Goal: Task Accomplishment & Management: Manage account settings

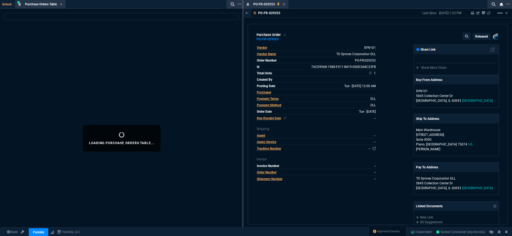
select select "18: totals"
select select
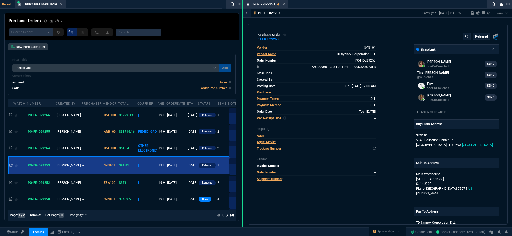
select select
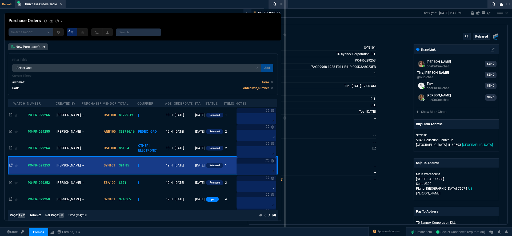
drag, startPoint x: 243, startPoint y: 25, endPoint x: 280, endPoint y: 30, distance: 37.7
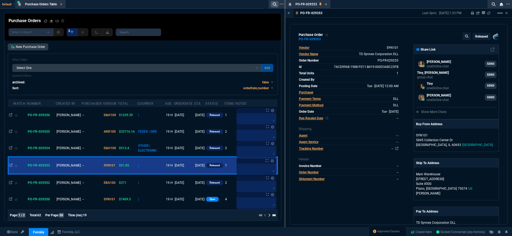
click at [273, 4] on icon at bounding box center [275, 4] width 4 height 4
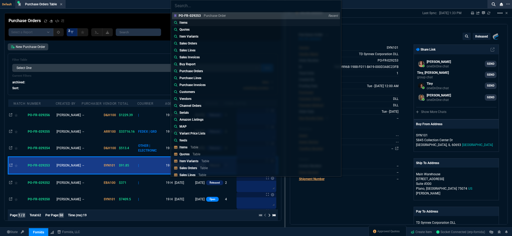
click at [208, 24] on link "Items" at bounding box center [256, 22] width 168 height 7
type input "Items:"
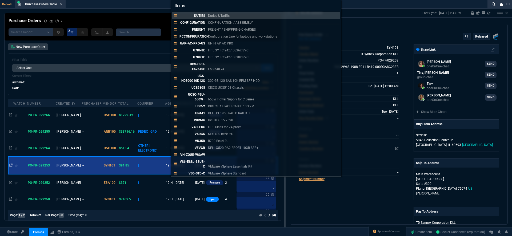
click at [106, 29] on div "Items: DUTIES Duties & Tariffs CONFIGURATION CONFIGURATION / ASESEMBLY FREIGHT …" at bounding box center [256, 118] width 512 height 236
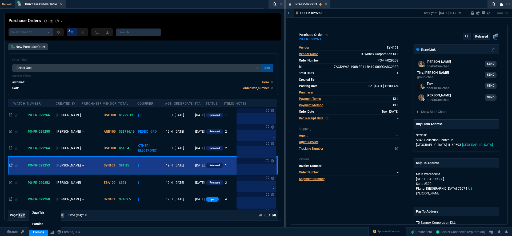
click at [43, 233] on link "Fornida" at bounding box center [38, 233] width 19 height 8
click at [39, 230] on link "Fornida" at bounding box center [45, 224] width 32 height 11
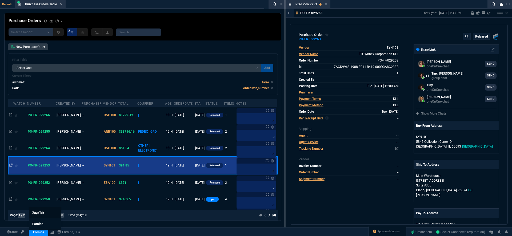
click at [37, 213] on span "ZaynTek" at bounding box center [38, 213] width 12 height 4
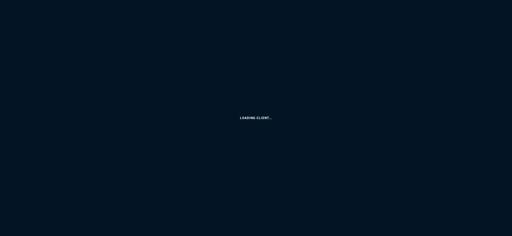
select select "18: totals"
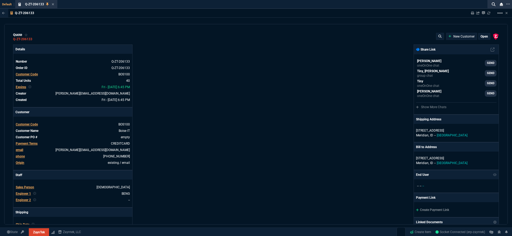
type input "20"
type input "295"
type input "60"
type input "595"
type input "44"
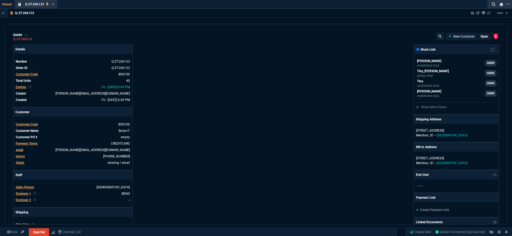
type input "174"
type input "62"
type input "165"
type input "38"
type input "80"
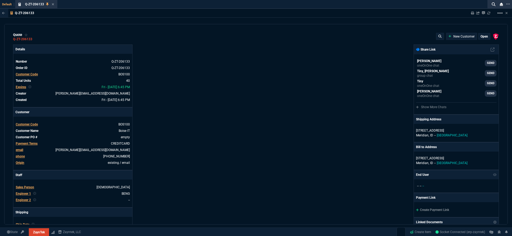
type input "14"
type input "50"
type input "60"
type input "295"
type input "55"
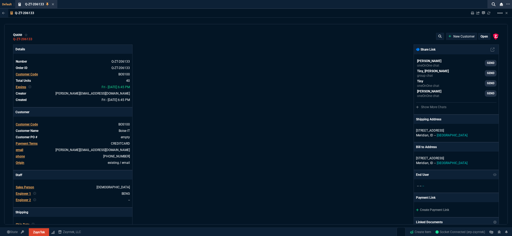
type input "60"
type input "76"
type input "65"
type input "43"
type input "75"
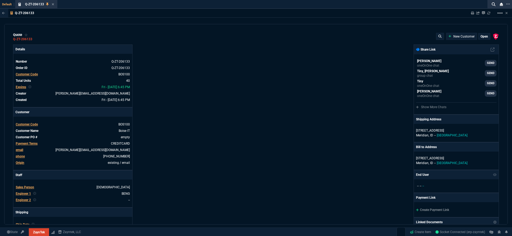
type input "52"
type input "65"
type input "80"
type input "4"
type input "0"
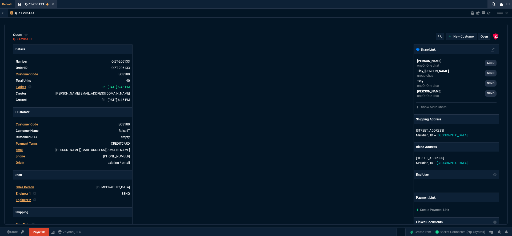
type input "0"
type input "50"
type input "99600"
type input "39600"
type input "26600"
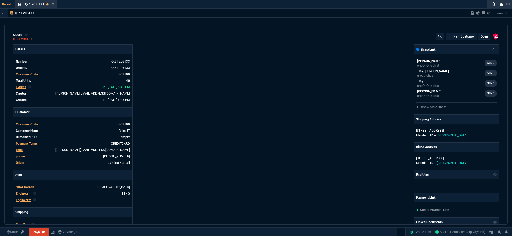
type input "21100"
type input "34600"
type input "49600"
type input "11100"
type input "8600"
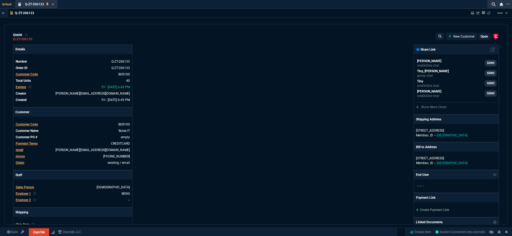
type input "17600"
type input "12600"
type input "600"
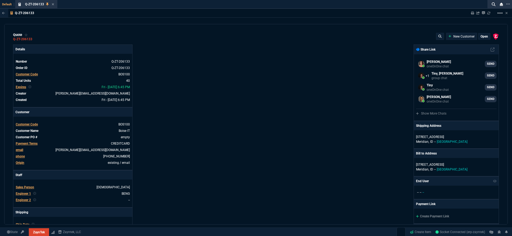
type input "1393"
type input "2498"
type input "402"
type input "723"
type input "1539"
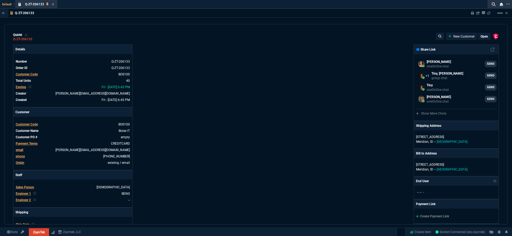
type input "2619"
type input "234"
type input "109"
type input "399"
type input "524"
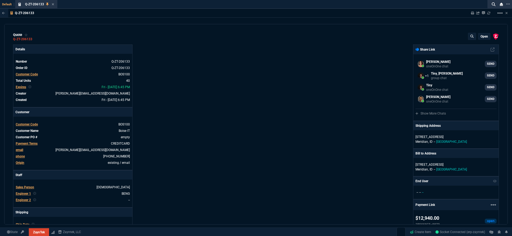
type input "11"
type input "29"
type input "84"
type input "34"
type input "71"
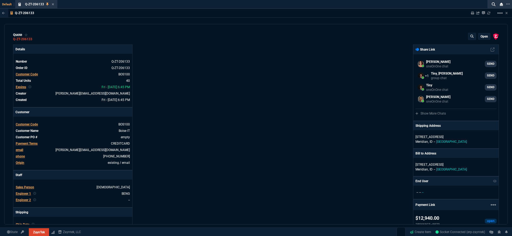
type input "78"
type input "81"
type input "53"
type input "22"
type input "56"
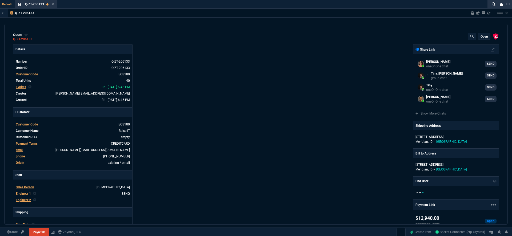
type input "76"
type input "55"
click at [493, 6] on fa-icon at bounding box center [494, 4] width 4 height 4
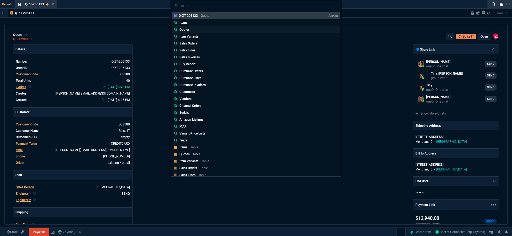
click at [213, 29] on link "Quotes" at bounding box center [256, 29] width 168 height 7
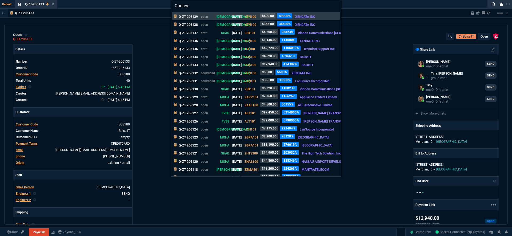
paste input "Q-ZT-206130"
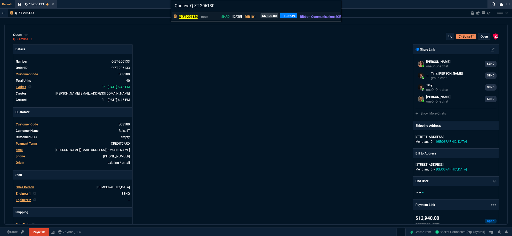
type input "Quotes: Q-ZT-206130"
click at [225, 18] on p "SHAD" at bounding box center [223, 16] width 13 height 5
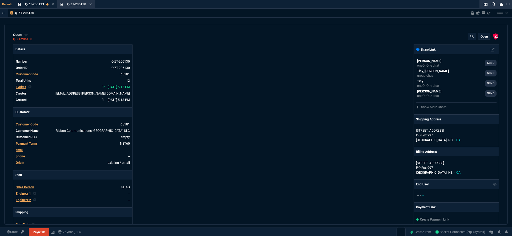
type input "25"
type input "116"
type input "25"
type input "108"
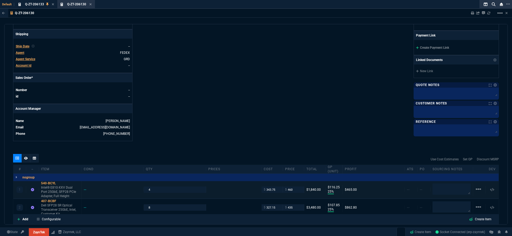
scroll to position [252, 0]
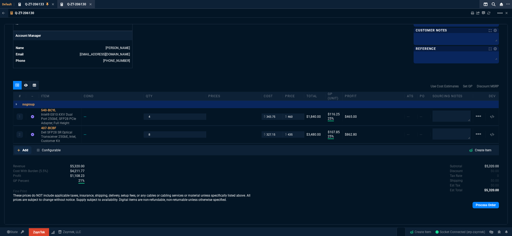
click at [23, 152] on p "Add" at bounding box center [25, 150] width 6 height 5
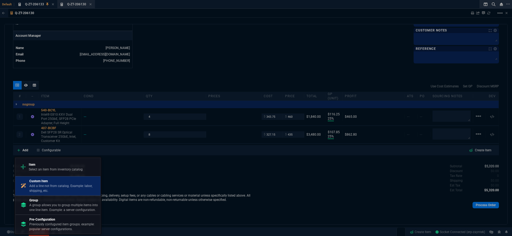
click at [77, 186] on p "Add a line not from catalog. Example: labor, shipping, etc." at bounding box center [63, 189] width 69 height 10
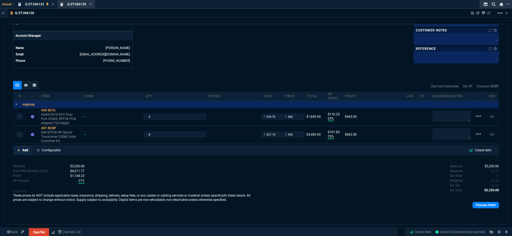
click at [24, 152] on p "Add" at bounding box center [25, 150] width 6 height 5
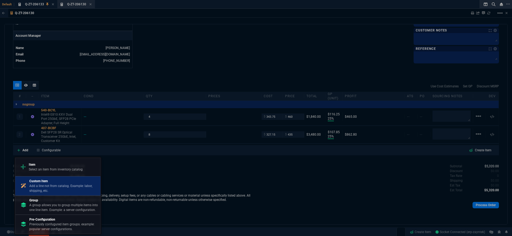
click at [55, 190] on p "Add a line not from catalog. Example: labor, shipping, etc." at bounding box center [63, 189] width 69 height 10
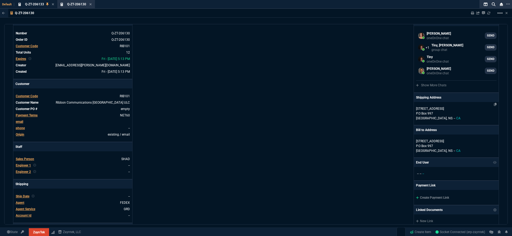
scroll to position [0, 0]
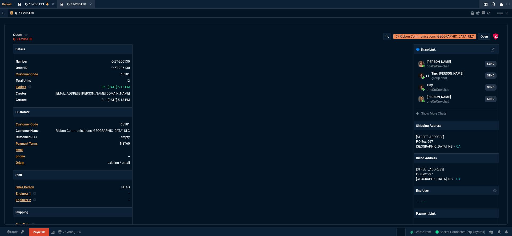
click at [482, 38] on p "open" at bounding box center [484, 36] width 7 height 4
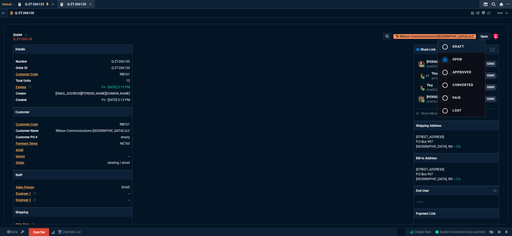
click at [456, 48] on span "draft" at bounding box center [458, 47] width 11 height 4
type input "25"
type input "116"
type input "25"
type input "108"
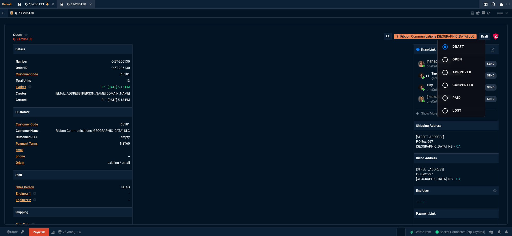
type input "0"
click at [366, 74] on div at bounding box center [256, 118] width 512 height 236
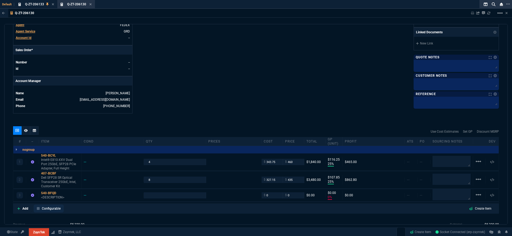
scroll to position [227, 0]
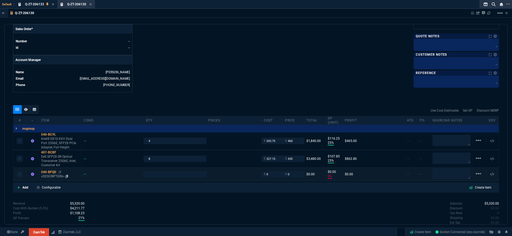
click at [51, 173] on div "540-BFQD" at bounding box center [60, 172] width 38 height 4
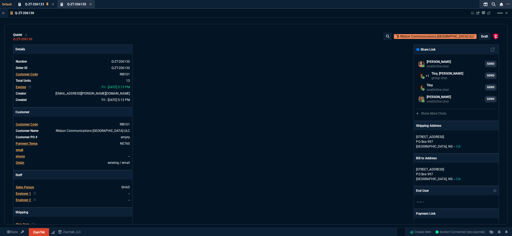
select select "18: totals"
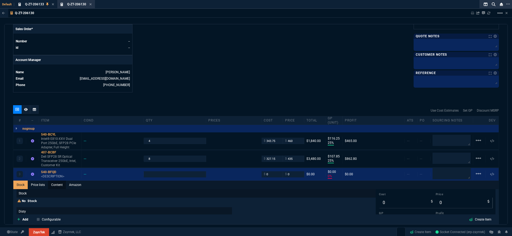
click at [56, 185] on link "Content" at bounding box center [57, 185] width 18 height 9
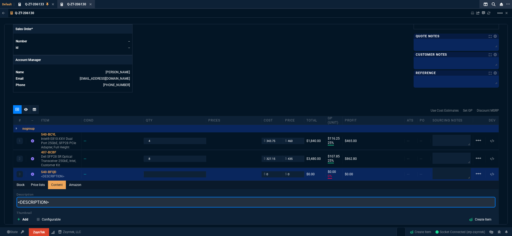
drag, startPoint x: 54, startPoint y: 204, endPoint x: 7, endPoint y: 202, distance: 47.0
click at [4, 203] on div "quote Q-ZT-206130 Ribbon Communications Canada ULC draft ZaynTek, LLC 2609 Tech…" at bounding box center [256, 124] width 504 height 201
paste input "Dell Intel Ethernet Network Adapter E810-XXVDA2 25GbE SFP28 PCIe Low Profile Br…"
type input "Dell Intel Ethernet Network Adapter E810-XXVDA2 25GbE SFP28 PCIe Low Profile Br…"
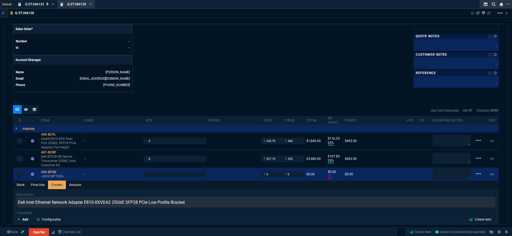
type input "1"
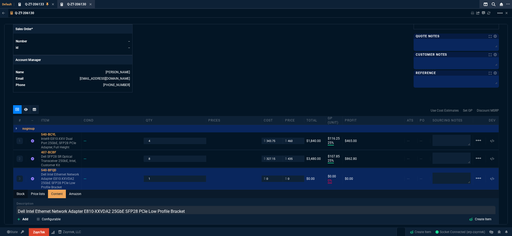
click at [21, 194] on link "Stock" at bounding box center [20, 194] width 14 height 9
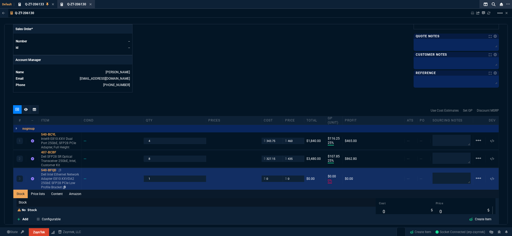
type input "0"
drag, startPoint x: 181, startPoint y: 180, endPoint x: 138, endPoint y: 179, distance: 43.3
click at [138, 179] on div "3 540-BFQD Dell Intel Ethernet Network Adapter E810-XXVDA2 25GbE SFP28 PCIe Low…" at bounding box center [256, 179] width 486 height 22
type input "4"
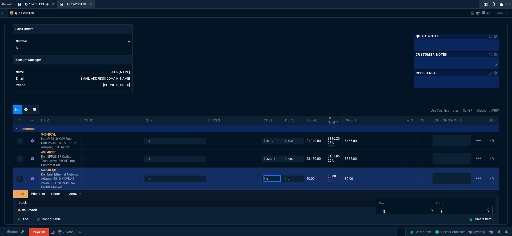
click at [269, 178] on input "0" at bounding box center [272, 179] width 17 height 6
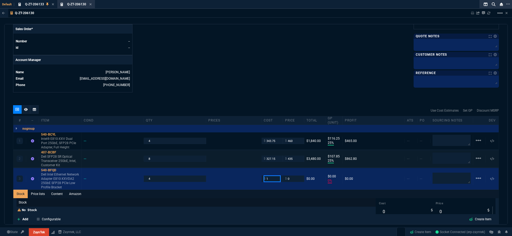
type input "12"
type input "-100"
type input "-12"
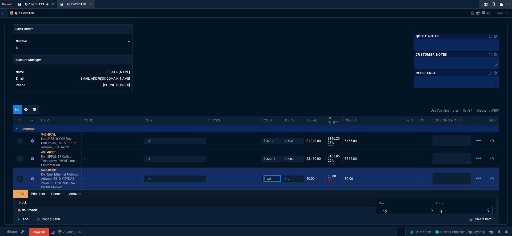
type input "125"
click at [300, 181] on input "0" at bounding box center [293, 179] width 17 height 6
type input "125"
type input "-125"
type input "175"
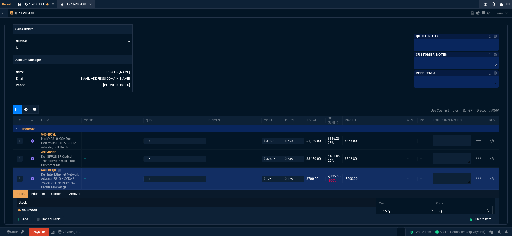
click at [59, 179] on p "Dell Intel Ethernet Network Adapter E810-XXVDA2 25GbE SFP28 PCIe Low Profile Br…" at bounding box center [60, 181] width 38 height 17
type input "175"
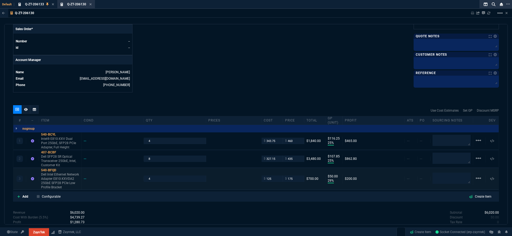
type input "29"
type input "50"
click at [51, 171] on div "540-BFQD" at bounding box center [60, 170] width 38 height 4
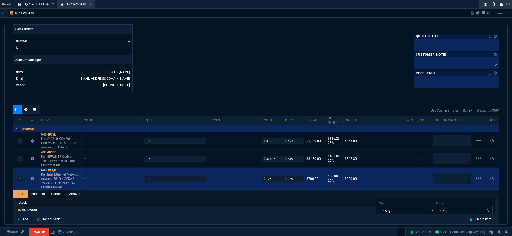
click at [52, 196] on link "Content" at bounding box center [57, 194] width 18 height 9
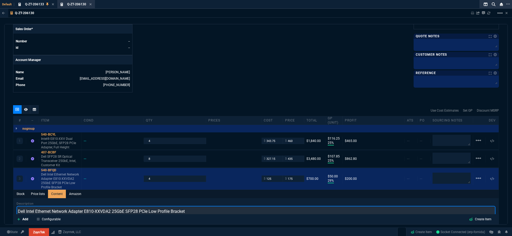
drag, startPoint x: 204, startPoint y: 212, endPoint x: 52, endPoint y: 203, distance: 151.6
click at [50, 210] on input "Dell Intel Ethernet Network Adapter E810-XXVDA2 25GbE SFP28 PCIe Low Profile Br…" at bounding box center [256, 211] width 479 height 11
type input "Ref Dell Intel Ethernet Network Adapter E810-XXVDA2 25GbE SFP28 PCIe Low Profil…"
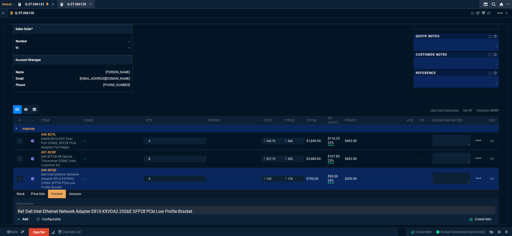
click at [52, 154] on div "407-BCBF" at bounding box center [60, 153] width 38 height 4
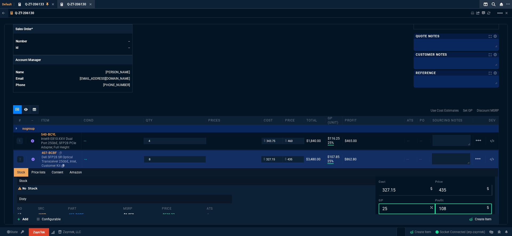
type input "29"
type input "50"
click at [52, 154] on div "407-BCBF" at bounding box center [61, 153] width 38 height 4
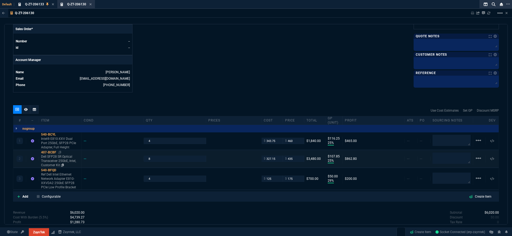
click at [49, 152] on div "407-BCBF" at bounding box center [60, 153] width 38 height 4
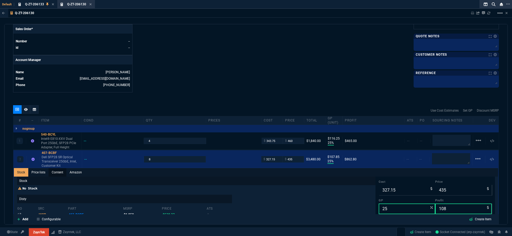
click at [58, 172] on link "Content" at bounding box center [58, 172] width 18 height 9
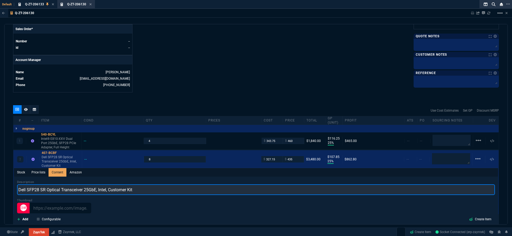
click at [17, 191] on input "Dell SFP28 SR Optical Transceiver 25GbE, Intel, Customer Kit" at bounding box center [256, 190] width 478 height 11
type input "Zayntek Dell Compatible SFP28 SR Optical Transceiver 25GbE, Intel, Customer Kit"
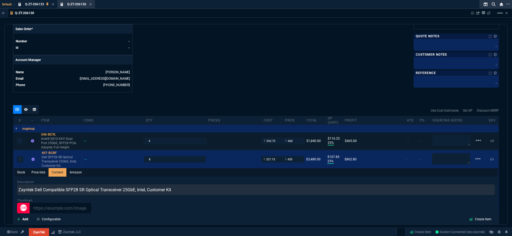
click at [479, 141] on div "linear_scale" at bounding box center [480, 140] width 8 height 7
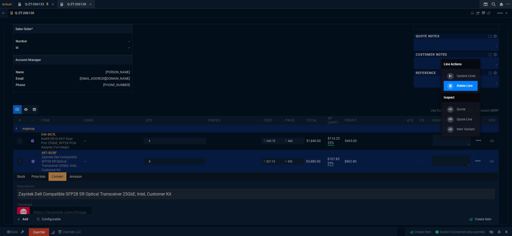
click at [464, 85] on p "Delete Line" at bounding box center [465, 86] width 16 height 5
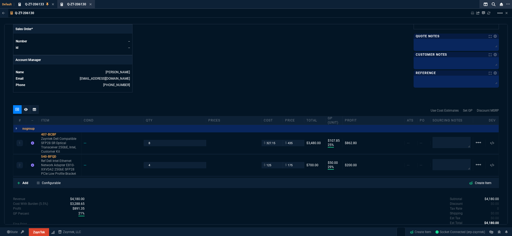
type input "25"
type input "108"
type input "25"
type input "108"
type input "29"
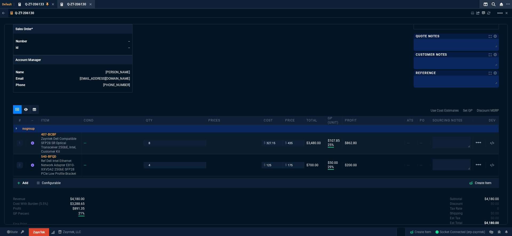
type input "50"
click at [277, 145] on input "327.15" at bounding box center [272, 143] width 17 height 6
click at [46, 134] on div "407-BCBF" at bounding box center [60, 135] width 38 height 4
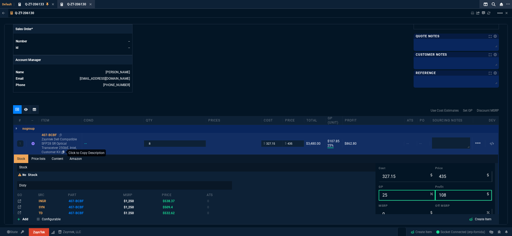
click at [64, 152] on icon at bounding box center [63, 152] width 3 height 3
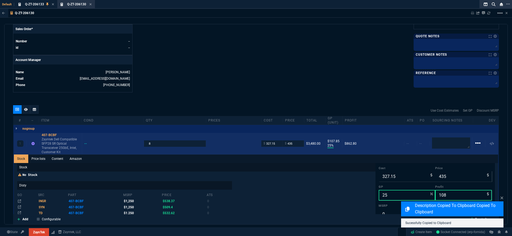
click at [475, 143] on mat-icon "linear_scale" at bounding box center [478, 143] width 6 height 6
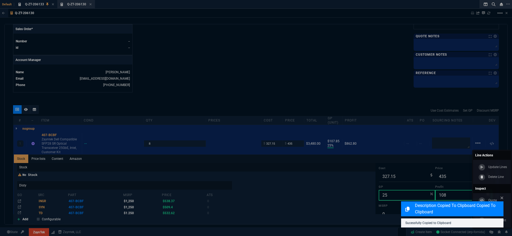
click at [490, 177] on p "Delete Line" at bounding box center [496, 177] width 15 height 5
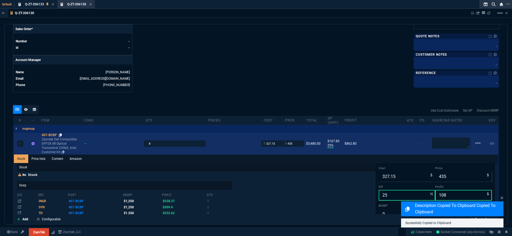
click at [61, 135] on icon at bounding box center [60, 135] width 3 height 3
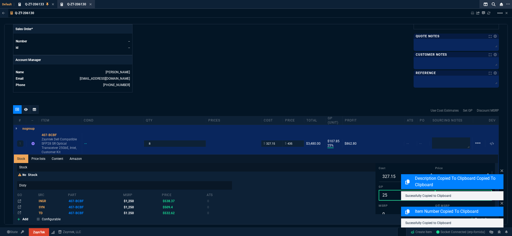
scroll to position [277, 0]
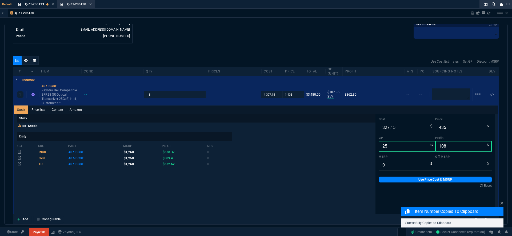
click at [48, 84] on div "1 407-BCBF Zayntek Dell Compatible SFP28 SR Optical Transceiver 25GbE, Intel, C…" at bounding box center [256, 178] width 486 height 188
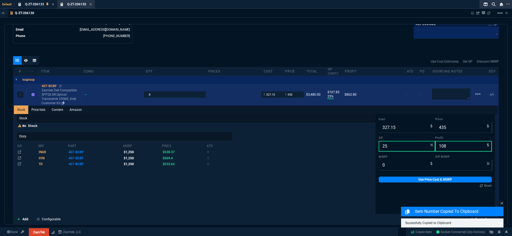
click at [49, 86] on div "407-BCBF" at bounding box center [61, 86] width 38 height 4
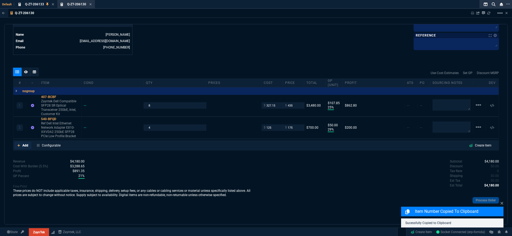
scroll to position [265, 0]
click at [24, 144] on p "Add" at bounding box center [25, 145] width 6 height 5
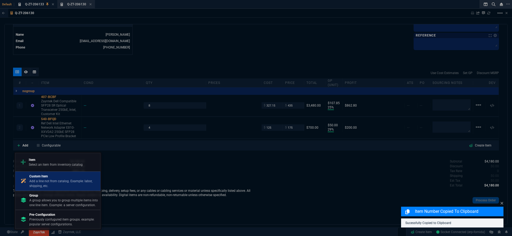
click at [58, 177] on p "Custom Item" at bounding box center [63, 176] width 69 height 5
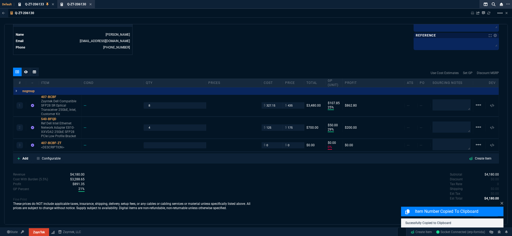
type input "25"
type input "108"
type input "29"
type input "50"
type input "0"
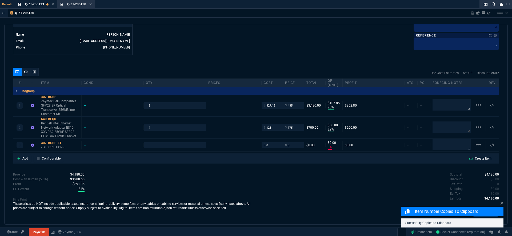
type input "0"
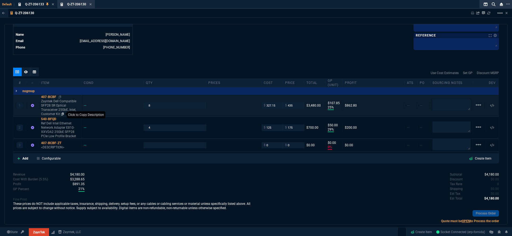
click at [62, 114] on icon at bounding box center [62, 114] width 3 height 3
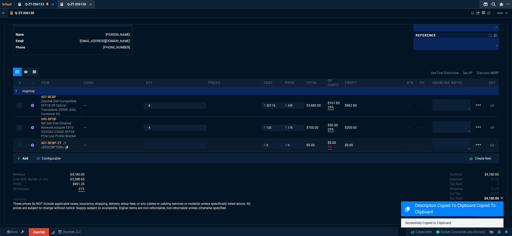
click at [53, 144] on div "407-BCBF-ZT" at bounding box center [60, 143] width 38 height 4
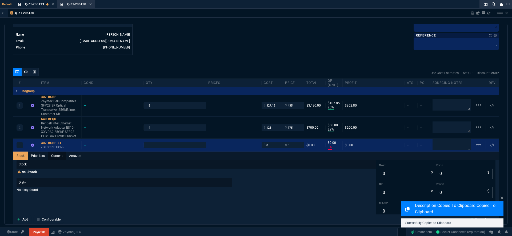
click at [57, 156] on link "Content" at bounding box center [57, 156] width 18 height 9
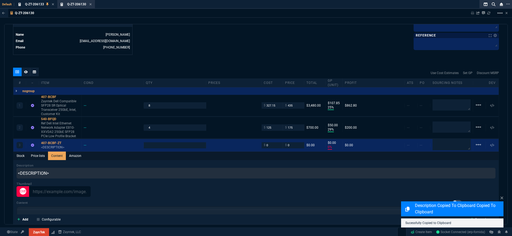
scroll to position [0, 0]
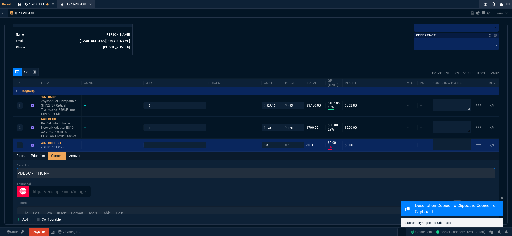
drag, startPoint x: 56, startPoint y: 175, endPoint x: 1, endPoint y: 169, distance: 55.3
click at [0, 169] on div "Q-ZT-206130 Sharing Q-ZT-206130 Link Dev Link Share on Teams linear_scale quote…" at bounding box center [256, 130] width 512 height 242
paste input "Zayntek Dell Compatible SFP28 SR Optical Transceiver 25GbE, Intel, Customer Kit"
type input "Zayntek Dell Compatible SFP28 SR Optical Transceiver 25GbE, Intel, Customer Kit"
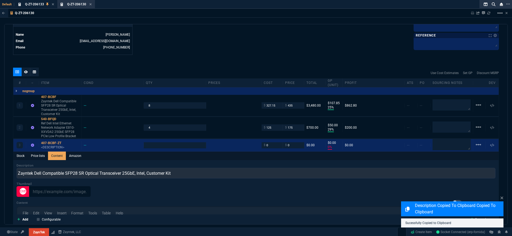
drag, startPoint x: 205, startPoint y: 190, endPoint x: 193, endPoint y: 185, distance: 12.7
click at [204, 189] on div "Description Zayntek Dell Compatible SFP28 SR Optical Transceiver 25GbE, Intel, …" at bounding box center [256, 239] width 479 height 150
type input "1"
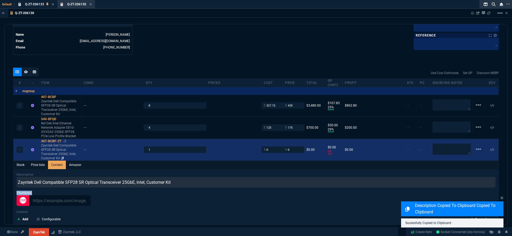
click at [57, 142] on div "407-BCBF-ZT" at bounding box center [60, 141] width 38 height 4
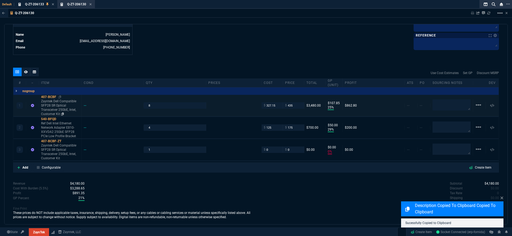
type input "0"
click at [476, 105] on mat-icon "linear_scale" at bounding box center [479, 105] width 6 height 6
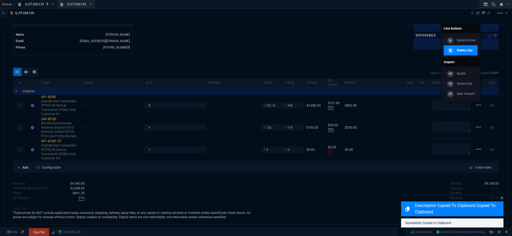
click at [463, 49] on p "Delete Line" at bounding box center [465, 50] width 16 height 5
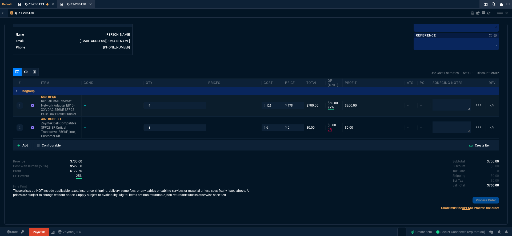
type input "29"
type input "50"
type input "0"
drag, startPoint x: 163, startPoint y: 130, endPoint x: 129, endPoint y: 129, distance: 33.4
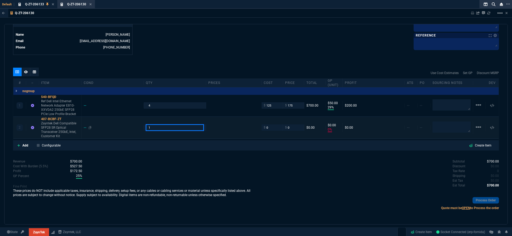
click at [129, 129] on div "2 407-BCBF-ZT Zayntek Dell Compatible SFP28 SR Optical Transceiver 25GbE, Intel…" at bounding box center [256, 128] width 486 height 22
type input "8"
drag, startPoint x: 271, startPoint y: 128, endPoint x: 252, endPoint y: 126, distance: 18.5
click at [252, 126] on div "2 407-BCBF-ZT Zayntek Dell Compatible SFP28 SR Optical Transceiver 25GbE, Intel…" at bounding box center [256, 128] width 486 height 22
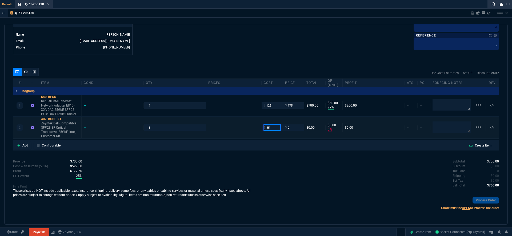
type input "35"
type input "8"
type input "35"
type input "8"
type input "85"
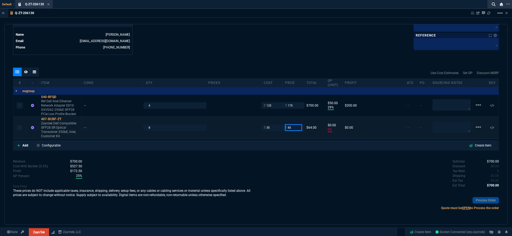
type input "85"
type input "59"
type input "50"
type input "85"
click at [57, 127] on p "Zayntek Dell Compatible SFP28 SR Optical Transceiver 25GbE, Intel, Customer Kit" at bounding box center [60, 129] width 38 height 17
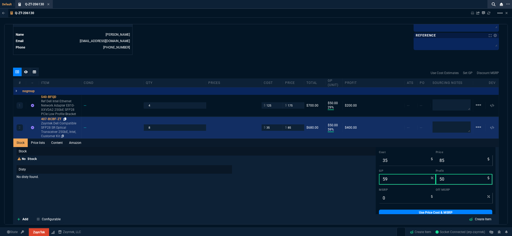
click at [65, 120] on icon at bounding box center [65, 119] width 3 height 3
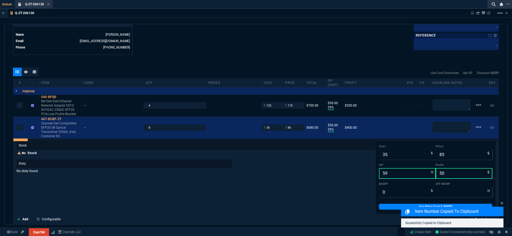
scroll to position [9, 0]
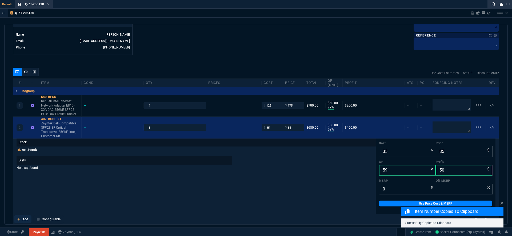
click at [24, 220] on p "Add" at bounding box center [25, 219] width 6 height 5
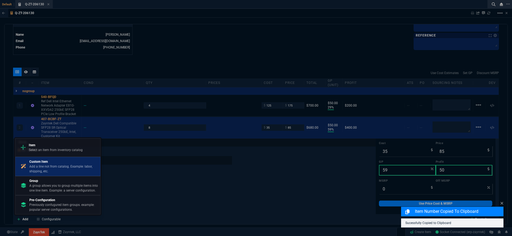
click at [54, 166] on p "Add a line not from catalog. Example: labor, shipping, etc." at bounding box center [63, 169] width 69 height 10
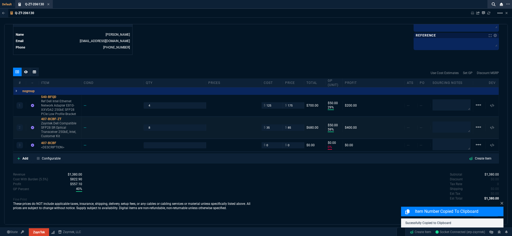
type input "29"
type input "50"
type input "59"
type input "50"
type input "0"
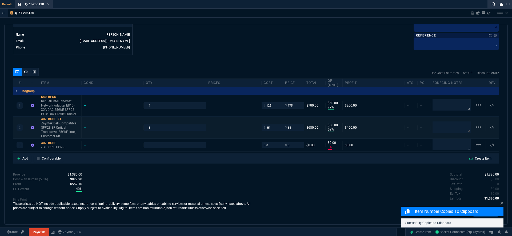
type input "0"
click at [59, 127] on p "Zayntek Dell Compatible SFP28 SR Optical Transceiver 25GbE, Intel, Customer Kit" at bounding box center [60, 129] width 38 height 17
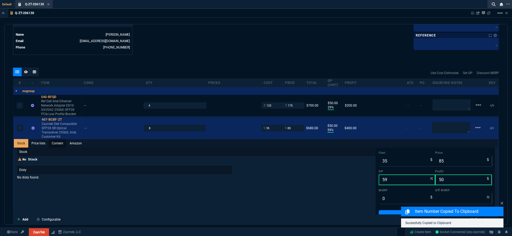
click at [57, 145] on link "Content" at bounding box center [58, 143] width 18 height 9
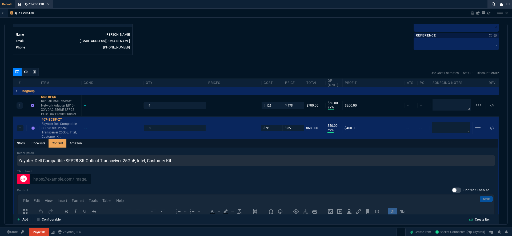
scroll to position [0, 0]
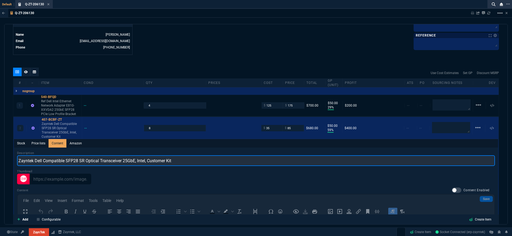
drag, startPoint x: 35, startPoint y: 160, endPoint x: 198, endPoint y: 162, distance: 162.0
click at [198, 162] on input "Zayntek Dell Compatible SFP28 SR Optical Transceiver 25GbE, Intel, Customer Kit" at bounding box center [256, 161] width 478 height 11
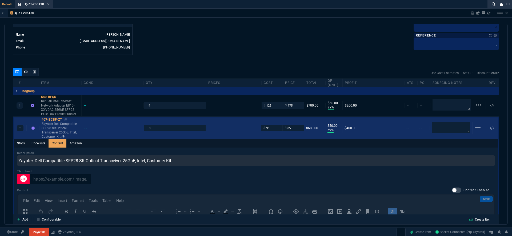
click at [53, 120] on div "407-BCBF-ZT" at bounding box center [61, 120] width 38 height 4
type input "1"
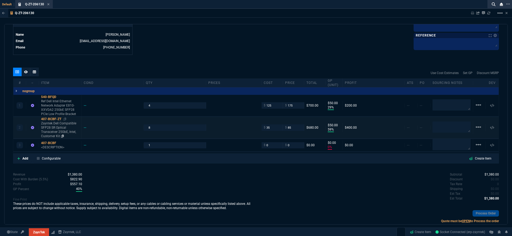
type input "59"
type input "50"
click at [50, 144] on div "407-BCBF" at bounding box center [60, 143] width 38 height 4
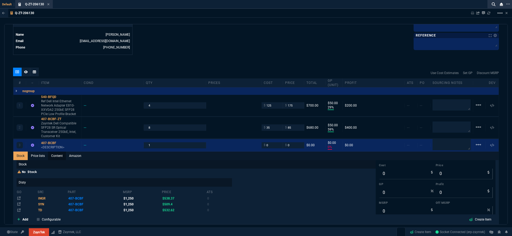
click at [56, 156] on link "Content" at bounding box center [57, 156] width 18 height 9
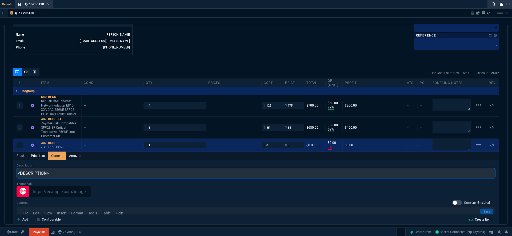
drag, startPoint x: 73, startPoint y: 178, endPoint x: 0, endPoint y: 176, distance: 73.1
click at [0, 176] on div "Q-ZT-206130 Sharing Q-ZT-206130 Link Dev Link Share on Teams linear_scale quote…" at bounding box center [256, 130] width 512 height 242
drag, startPoint x: 27, startPoint y: 172, endPoint x: 0, endPoint y: 171, distance: 27.2
click at [0, 171] on div "Q-ZT-206130 Sharing Q-ZT-206130 Link Dev Link Share on Teams linear_scale quote…" at bounding box center [256, 130] width 512 height 242
paste input "Dell Compatible SFP28 SR Optical Transceiver 25GbE, Intel, Customer Kit"
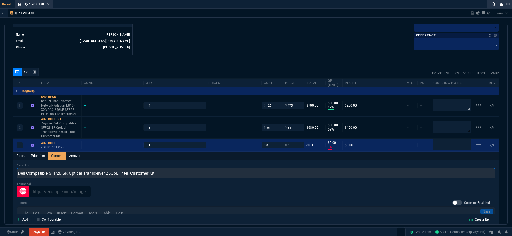
drag, startPoint x: 131, startPoint y: 173, endPoint x: 121, endPoint y: 173, distance: 9.9
click at [121, 173] on input "Dell Compatible SFP28 SR Optical Transceiver 25GbE, Intel, Customer Kit" at bounding box center [256, 173] width 479 height 11
drag, startPoint x: 48, startPoint y: 173, endPoint x: 27, endPoint y: 174, distance: 21.6
click at [27, 174] on input "Dell Compatible SFP28 SR Optical Transceiver 25GbE, Customer Kit" at bounding box center [256, 173] width 479 height 11
click at [19, 173] on input "Dell SFP28 SR Optical Transceiver 25GbE, Customer Kit" at bounding box center [256, 173] width 479 height 11
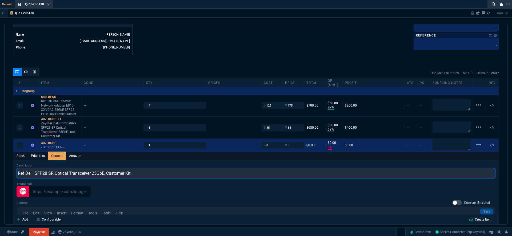
type input "Ref Dell SFP28 SR Optical Transceiver 25GbE, Customer Kit"
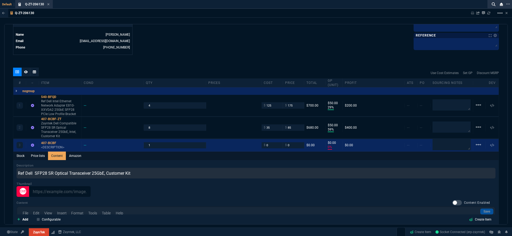
click at [218, 158] on div "Stock Price lists Content Amazon" at bounding box center [256, 156] width 486 height 9
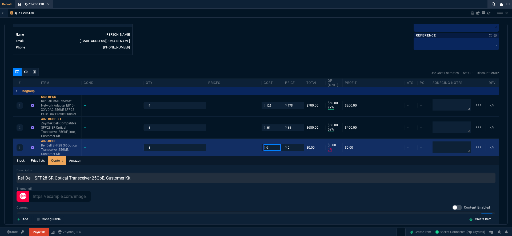
drag, startPoint x: 264, startPoint y: 151, endPoint x: 267, endPoint y: 150, distance: 2.8
click at [265, 151] on input "0" at bounding box center [272, 148] width 17 height 6
type input "35"
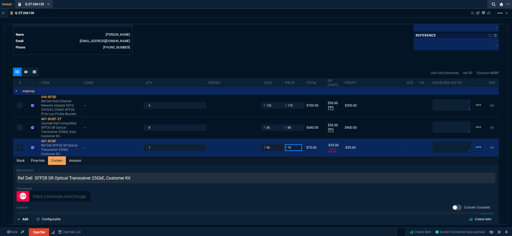
type input "75"
click at [292, 160] on div "Stock Price lists Content Amazon" at bounding box center [256, 161] width 486 height 9
click at [477, 108] on mat-icon "linear_scale" at bounding box center [479, 105] width 6 height 6
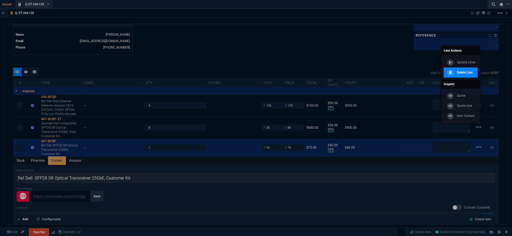
click at [464, 73] on p "Delete Line" at bounding box center [465, 72] width 16 height 5
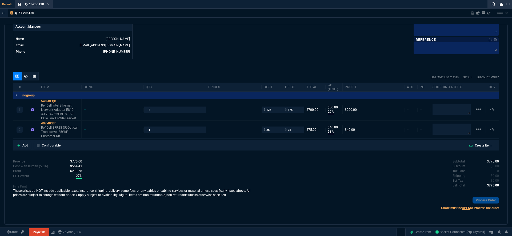
scroll to position [261, 0]
type input "29"
type input "50"
type input "53"
type input "40"
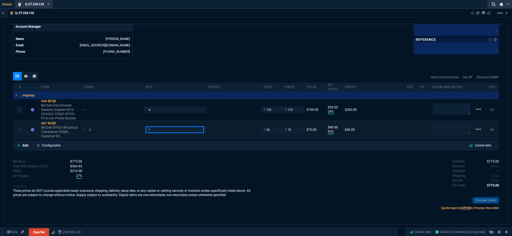
drag, startPoint x: 167, startPoint y: 129, endPoint x: 116, endPoint y: 130, distance: 50.2
click at [118, 130] on div "2 407-BCBF Ref Dell SFP28 SR Optical Transceiver 25GbE, Customer Kit -- 1 $ 35 …" at bounding box center [256, 129] width 486 height 17
type input "8"
click at [216, 185] on div "Fine Print These prices do NOT include applicable taxes, insurance, shipping, d…" at bounding box center [134, 191] width 243 height 13
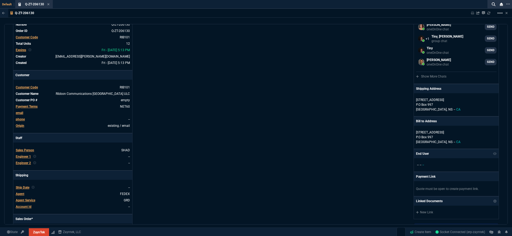
scroll to position [0, 0]
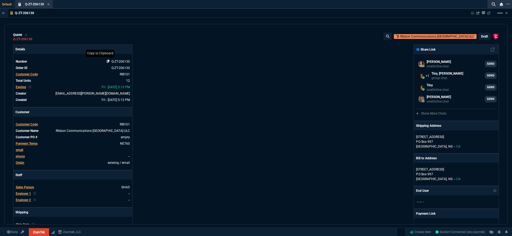
click at [108, 62] on icon at bounding box center [108, 61] width 3 height 3
